Goal: Transaction & Acquisition: Download file/media

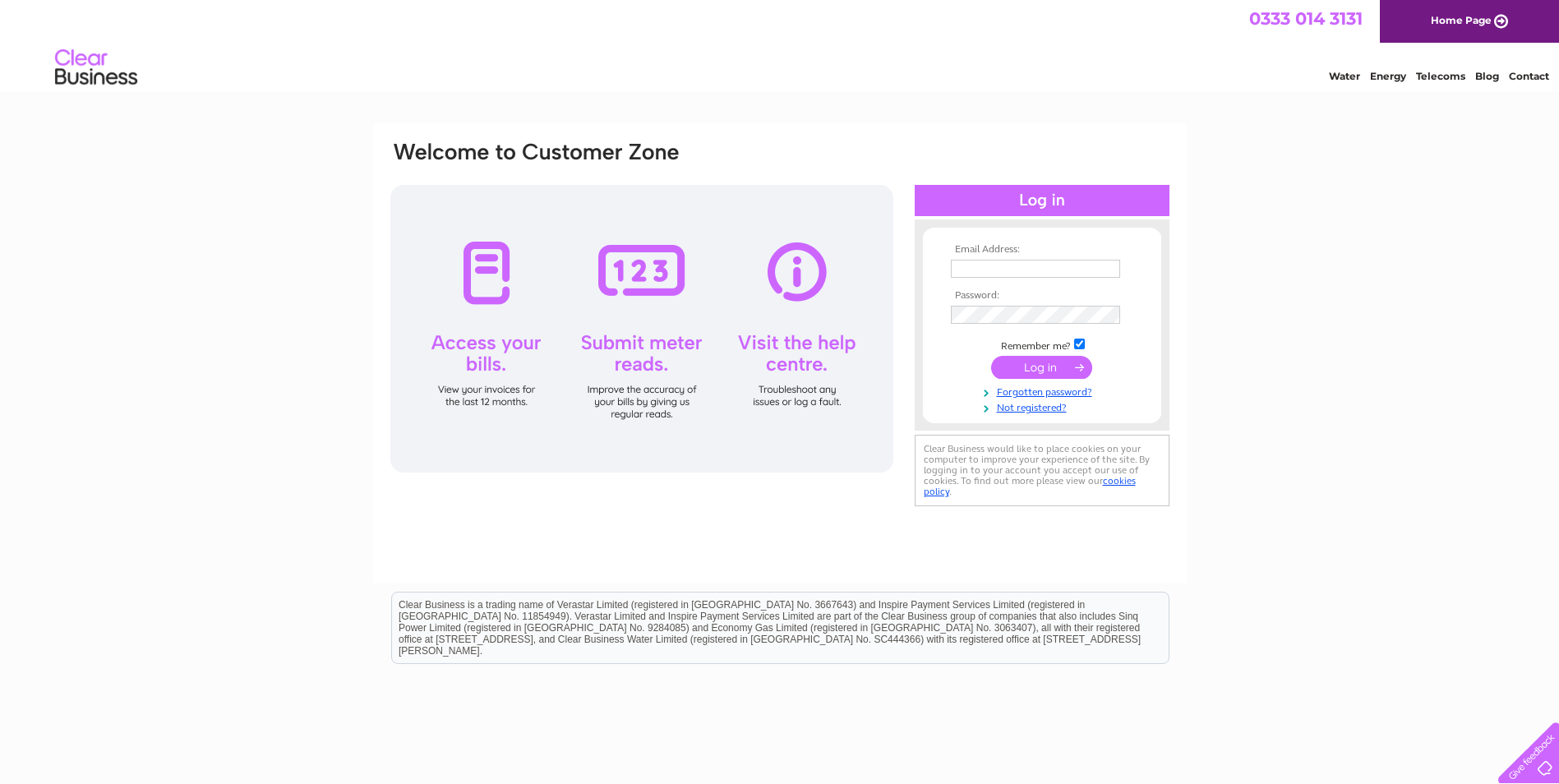
type input "David@dar-jader.com"
click at [1035, 369] on input "submit" at bounding box center [1041, 366] width 101 height 23
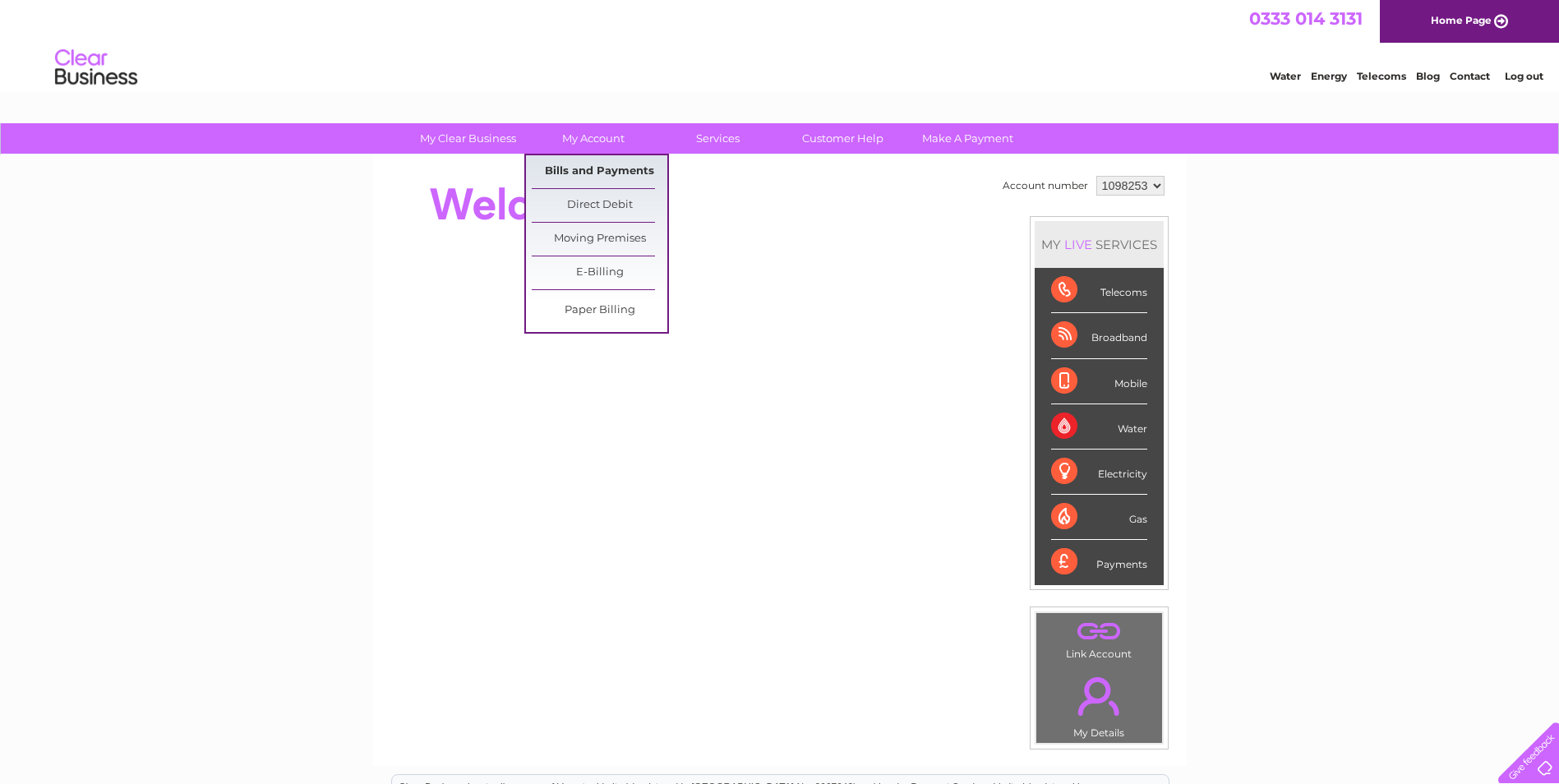
click at [592, 158] on link "Bills and Payments" at bounding box center [600, 171] width 136 height 32
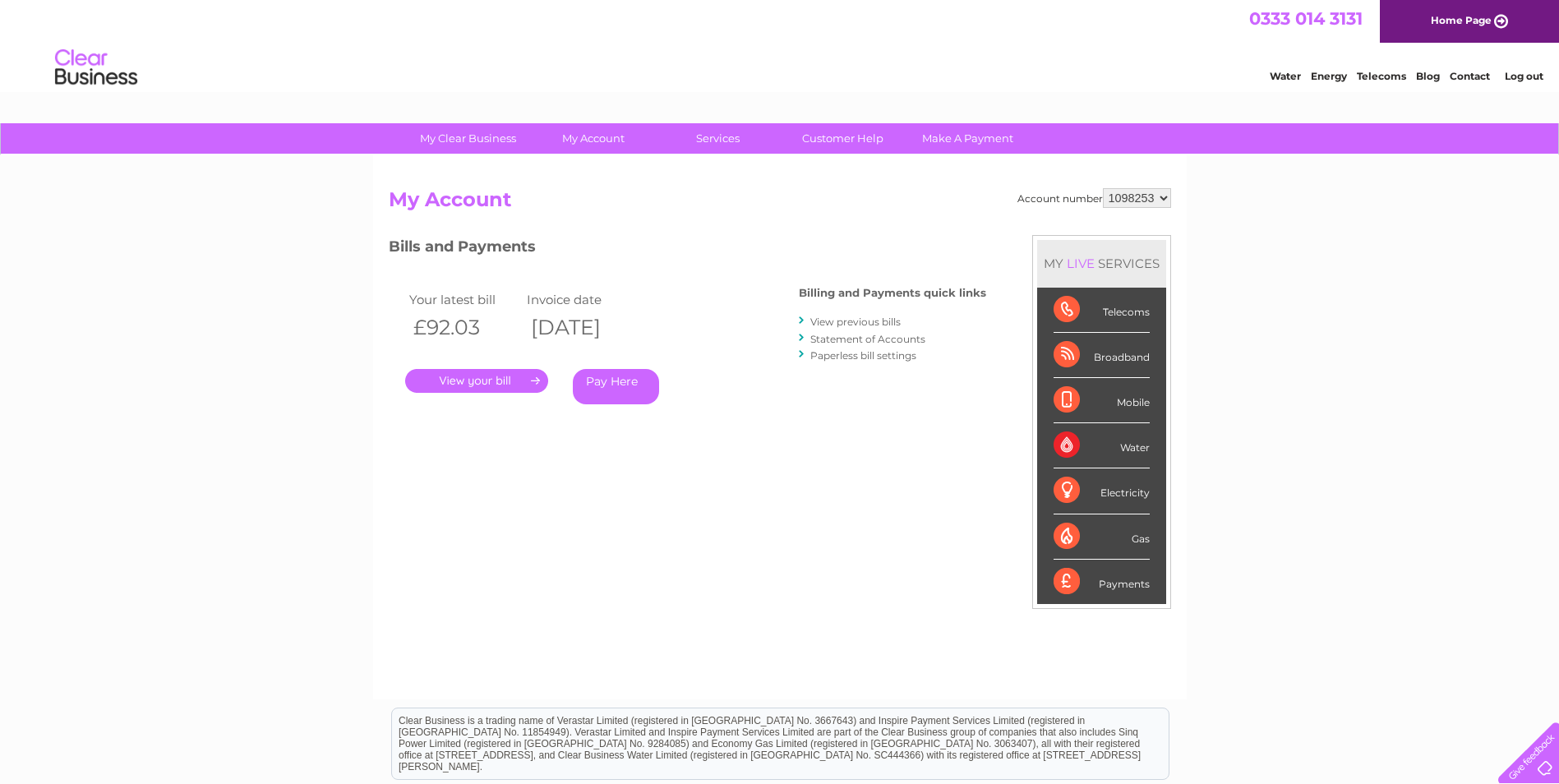
click at [851, 318] on link "View previous bills" at bounding box center [855, 321] width 90 height 13
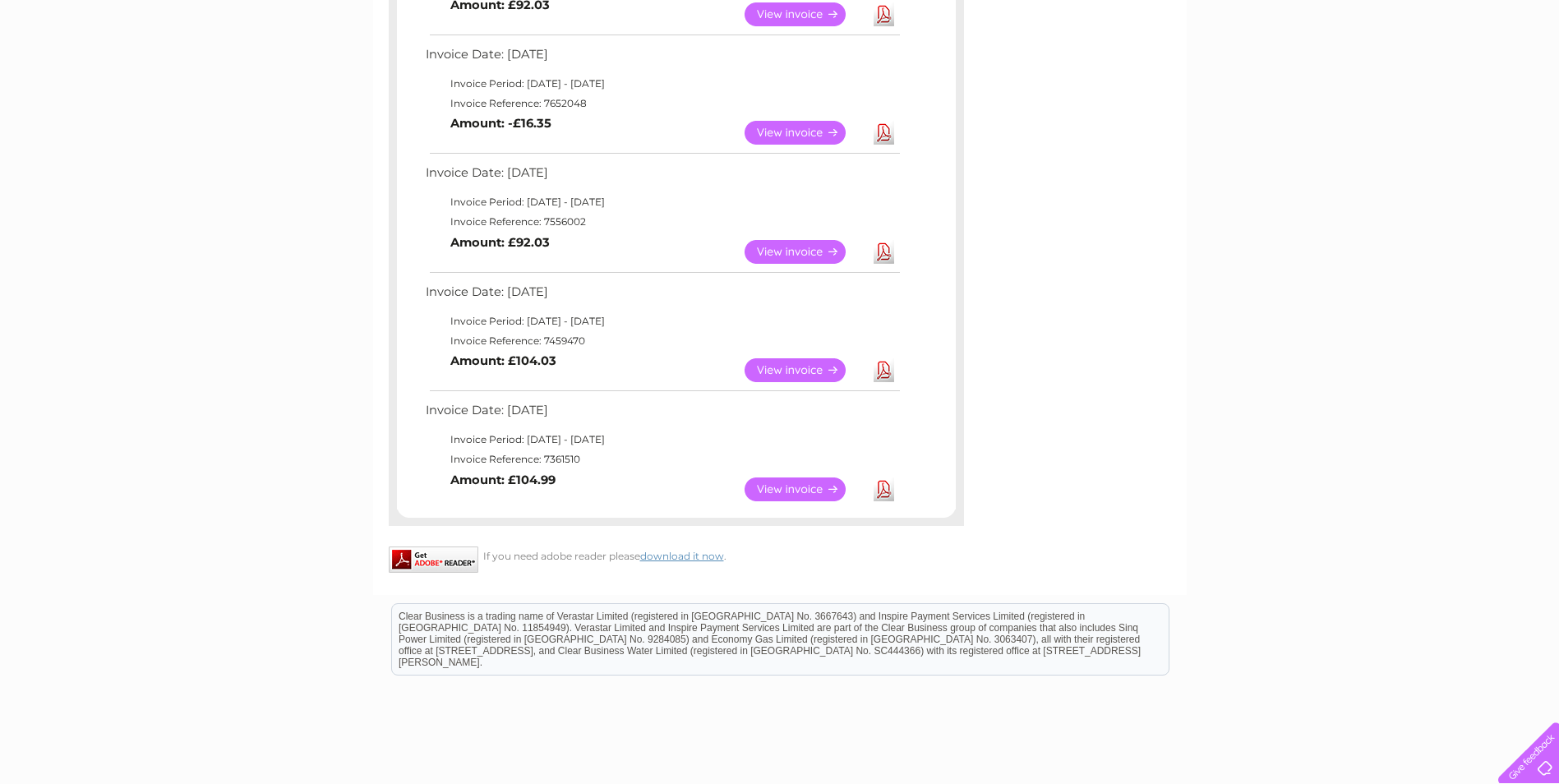
scroll to position [657, 0]
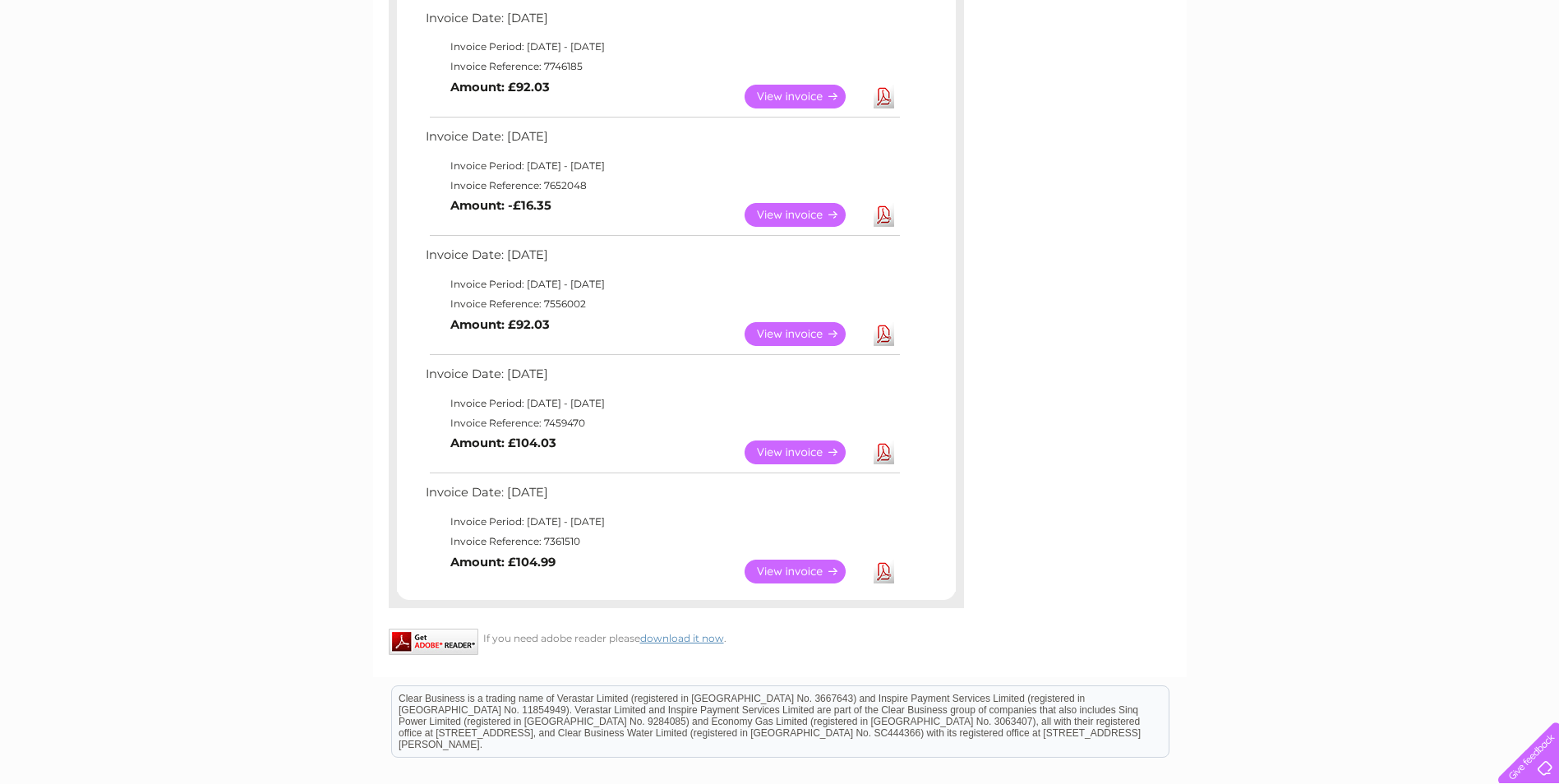
click at [769, 333] on link "View" at bounding box center [804, 334] width 121 height 24
click at [879, 328] on link "Download" at bounding box center [884, 334] width 21 height 24
click at [882, 215] on link "Download" at bounding box center [884, 214] width 21 height 24
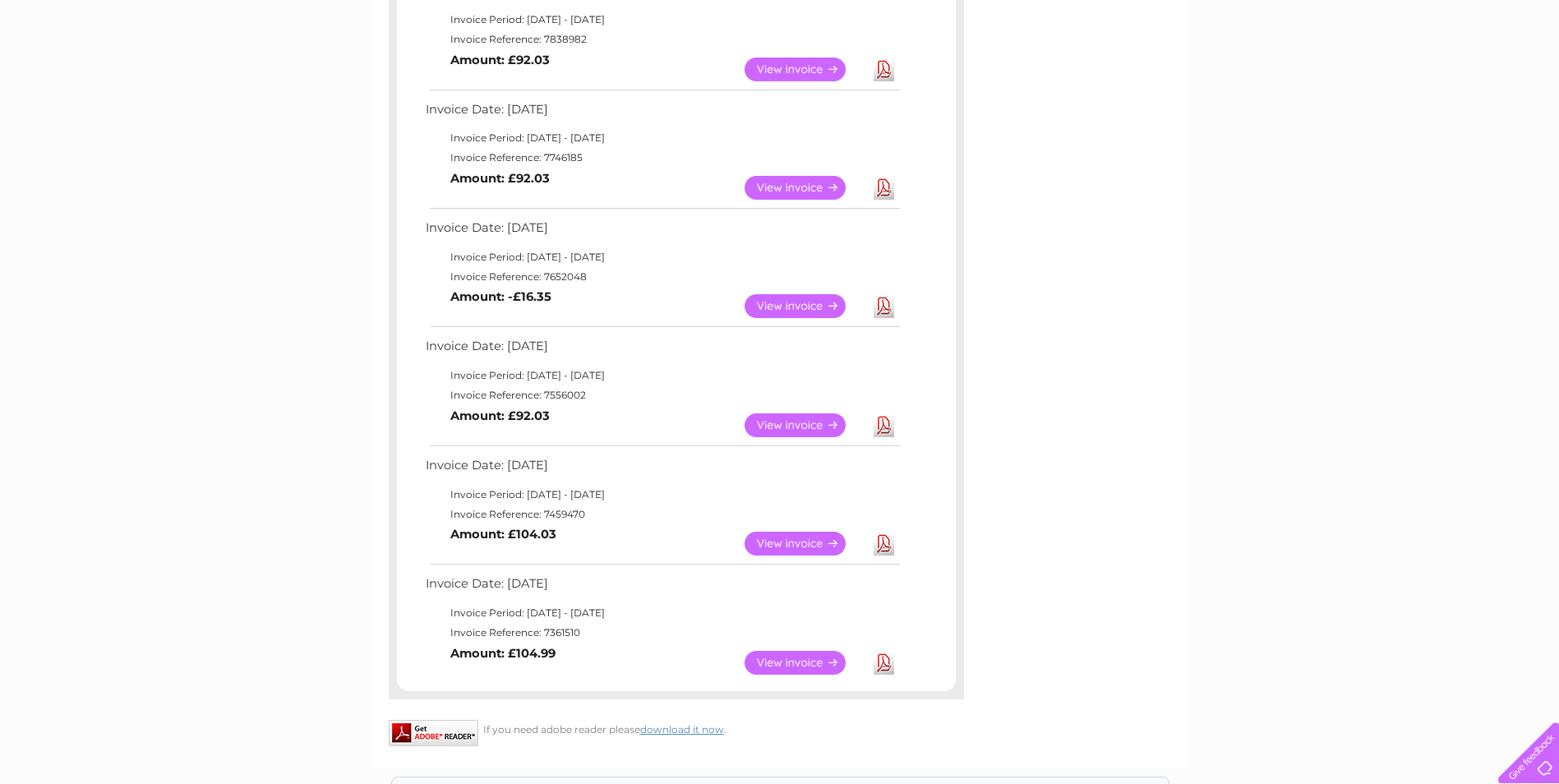
scroll to position [493, 0]
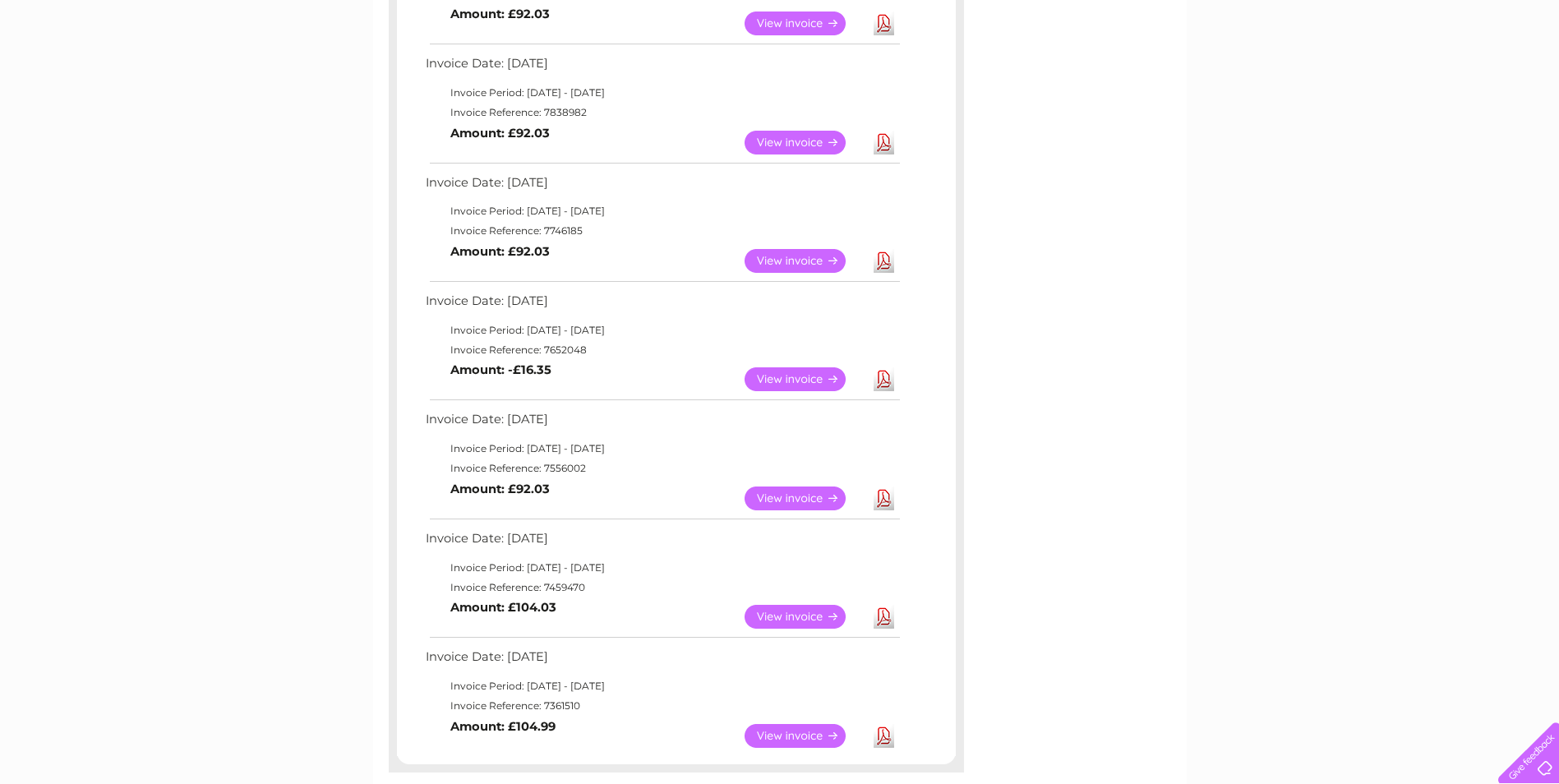
click at [890, 263] on link "Download" at bounding box center [884, 260] width 21 height 24
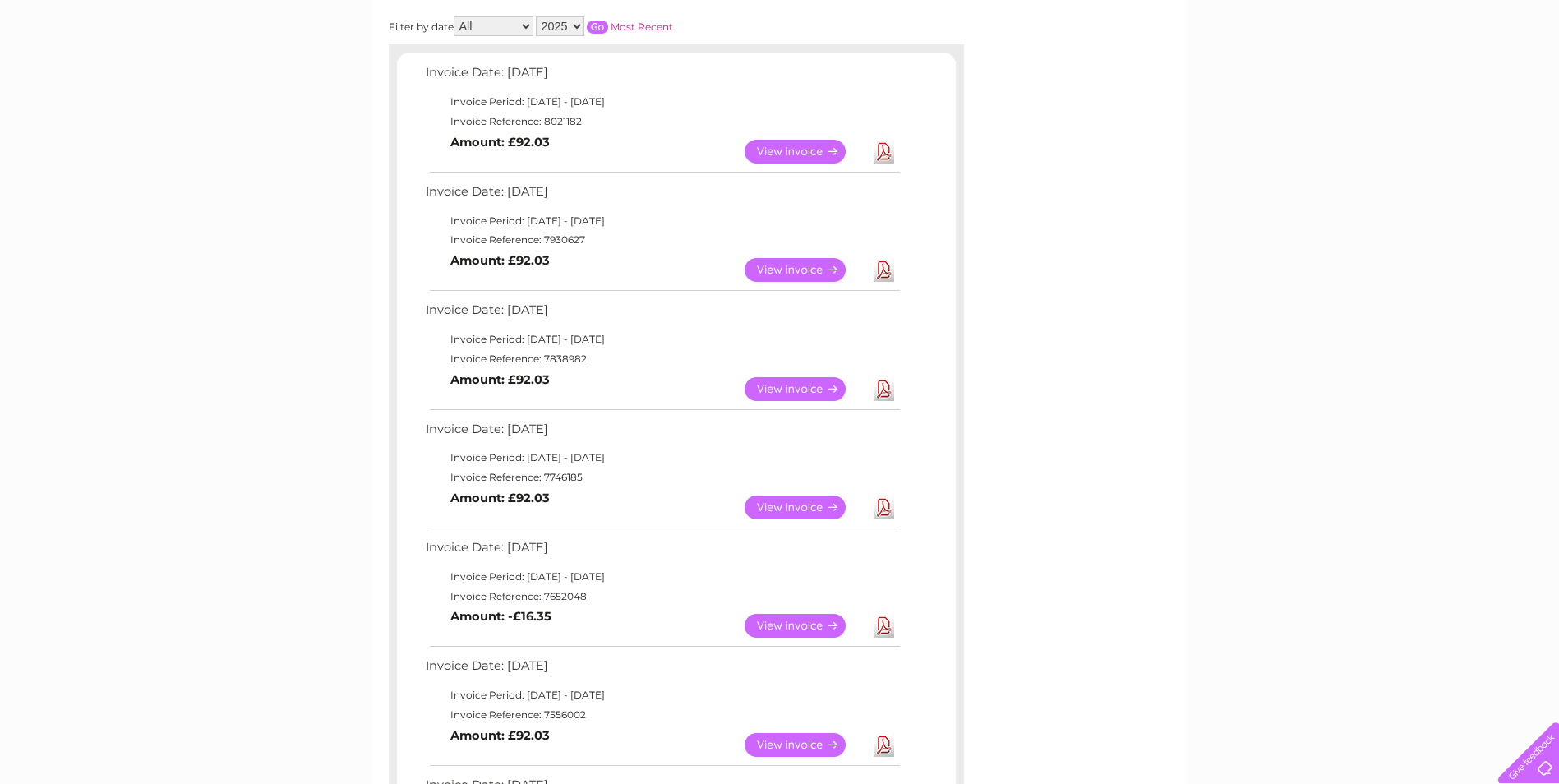
scroll to position [164, 0]
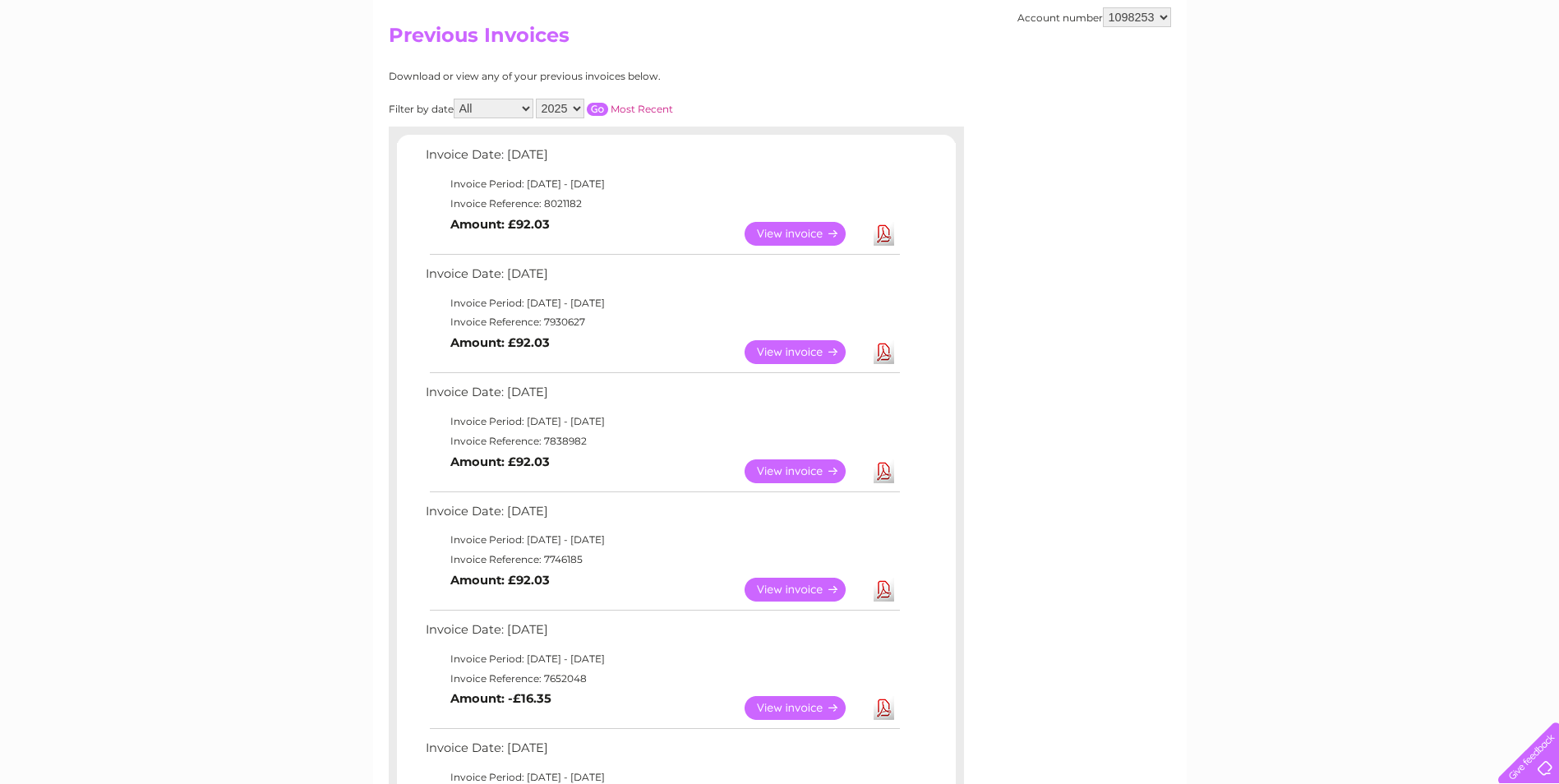
click at [874, 461] on link "Download" at bounding box center [884, 471] width 21 height 24
click at [884, 354] on link "Download" at bounding box center [884, 352] width 21 height 24
click at [885, 233] on link "Download" at bounding box center [884, 234] width 21 height 24
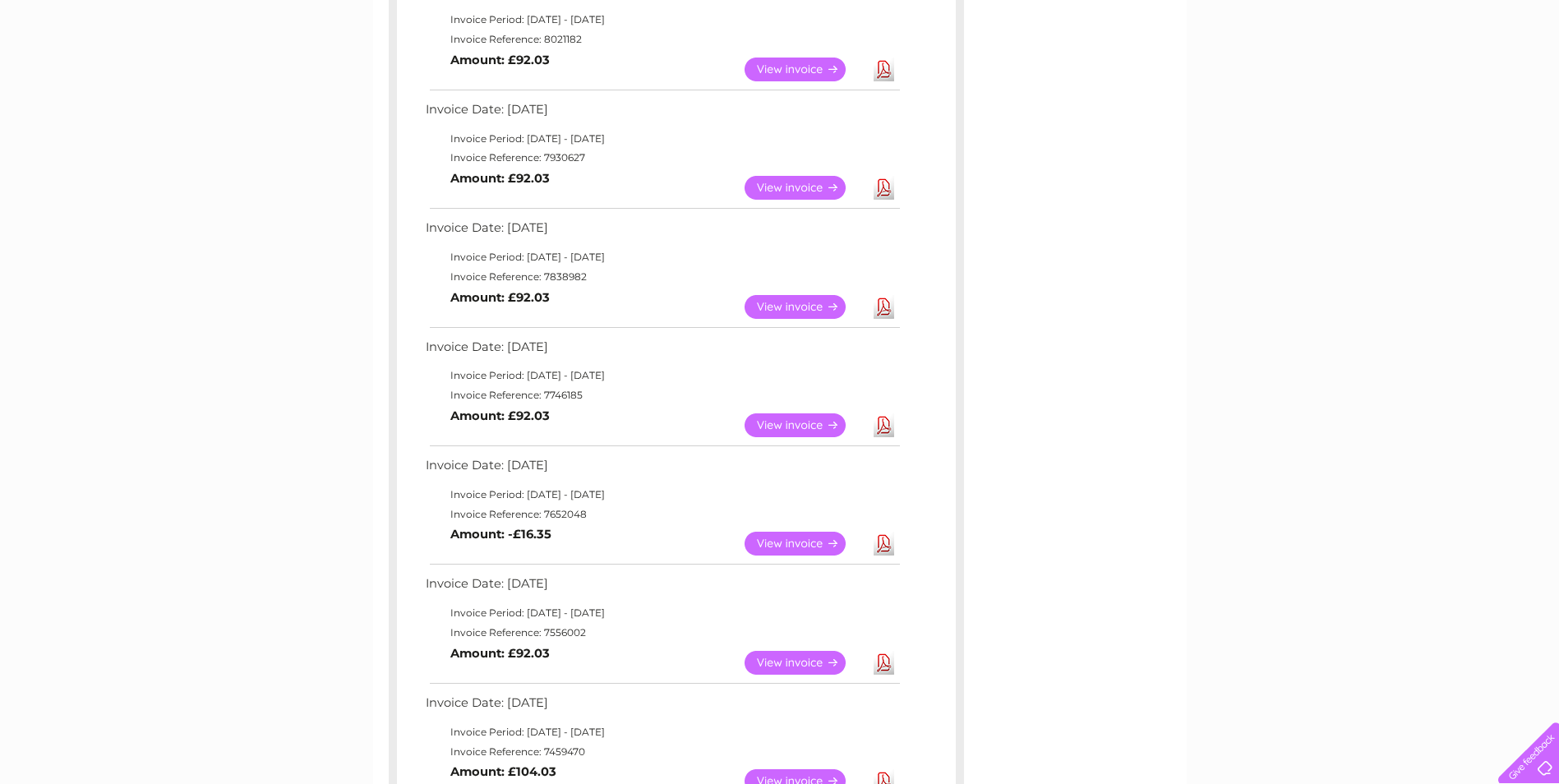
scroll to position [247, 0]
